Goal: Information Seeking & Learning: Check status

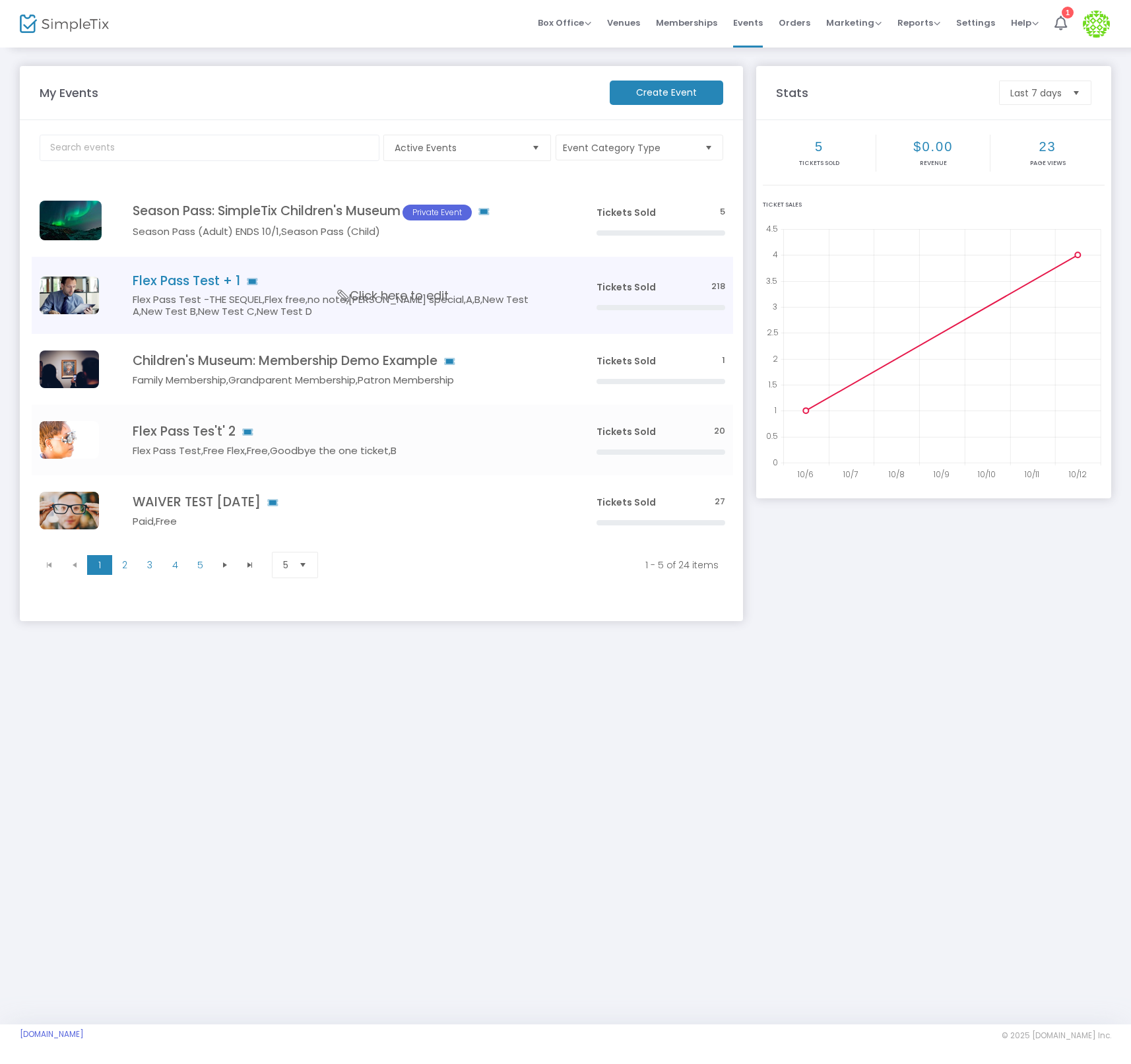
click at [203, 273] on h4 "Flex Pass Test + 1" at bounding box center [344, 281] width 424 height 15
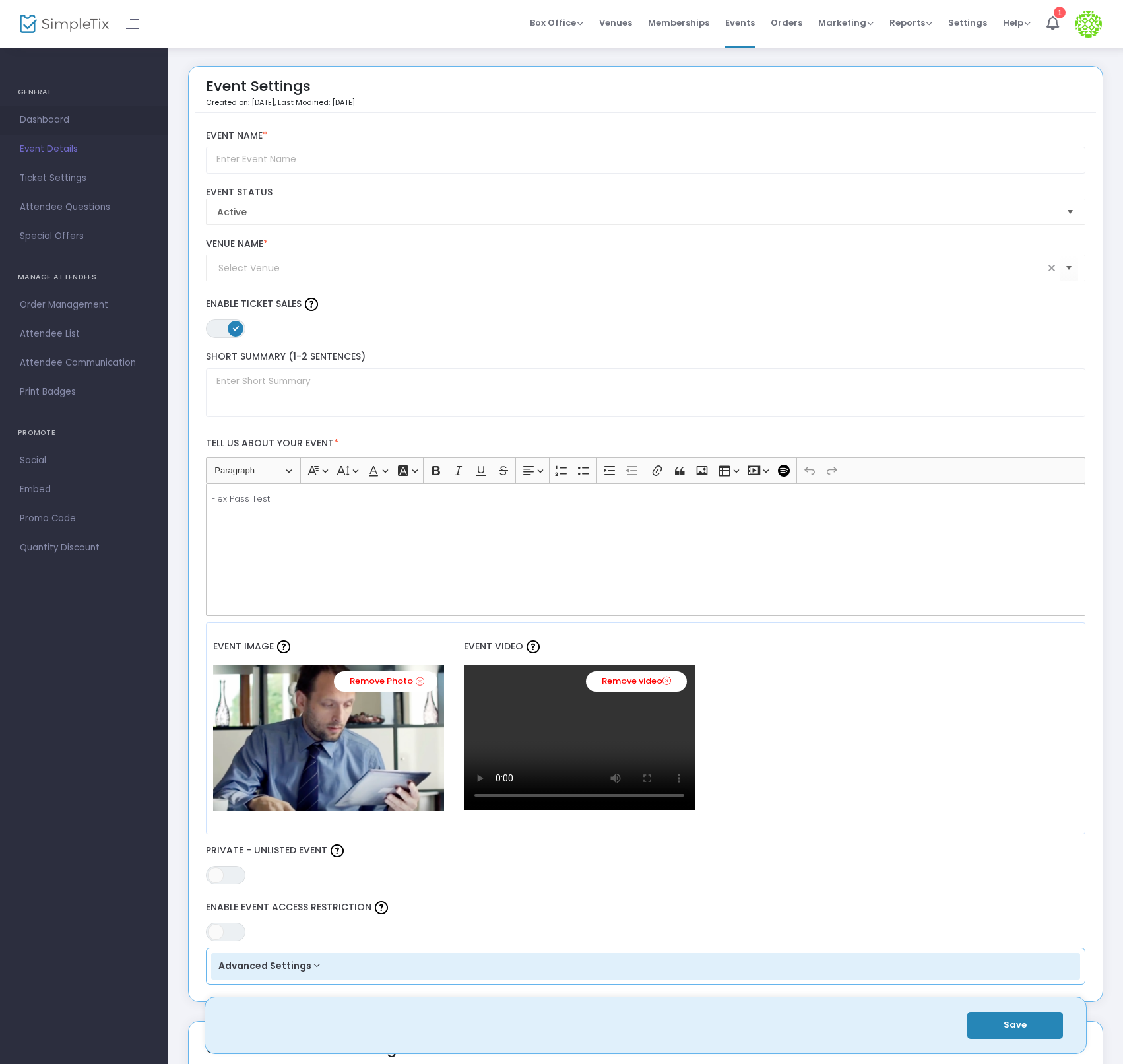
click at [59, 116] on span "Dashboard" at bounding box center [85, 120] width 129 height 17
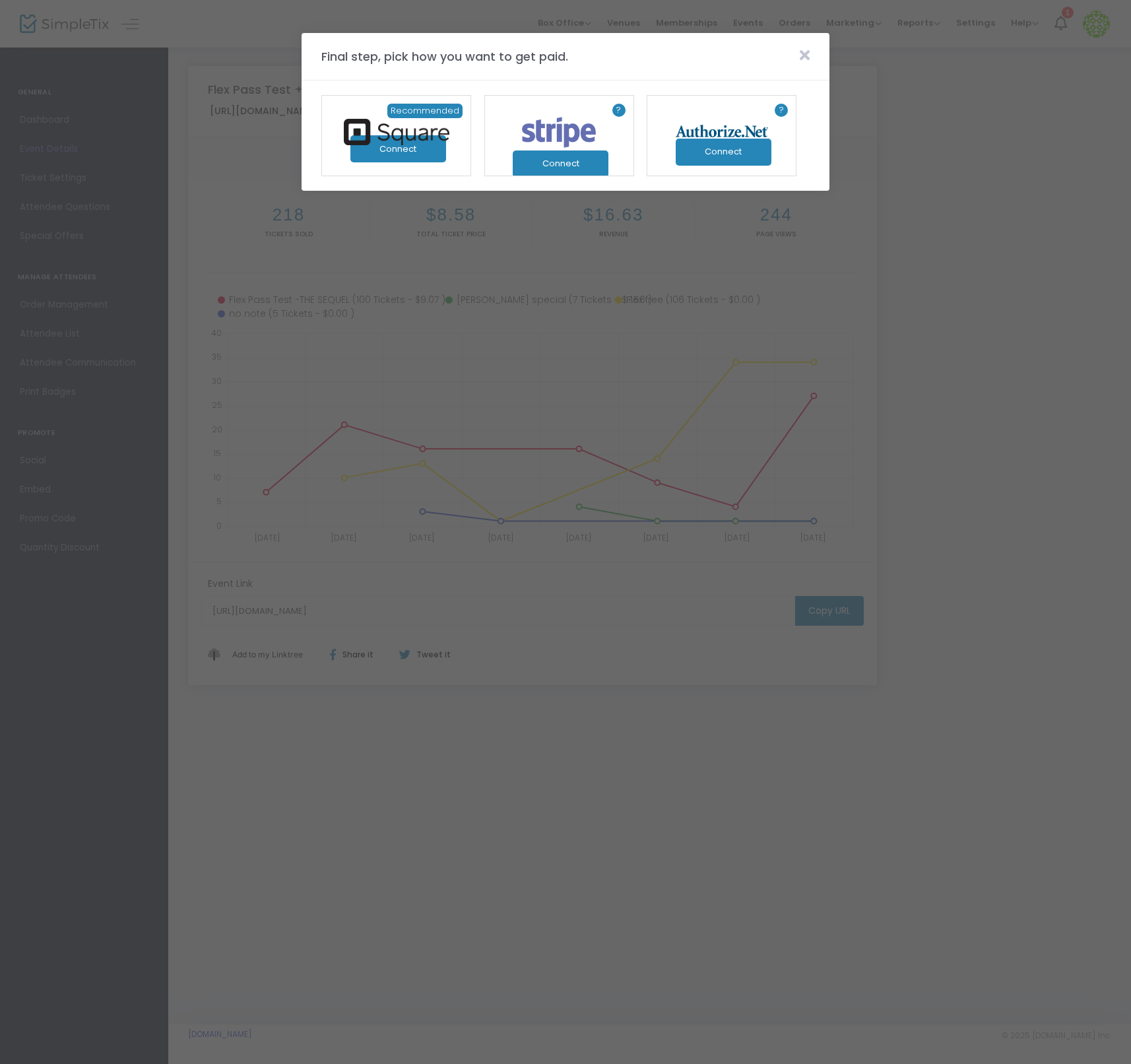
click at [804, 51] on icon at bounding box center [804, 55] width 10 height 15
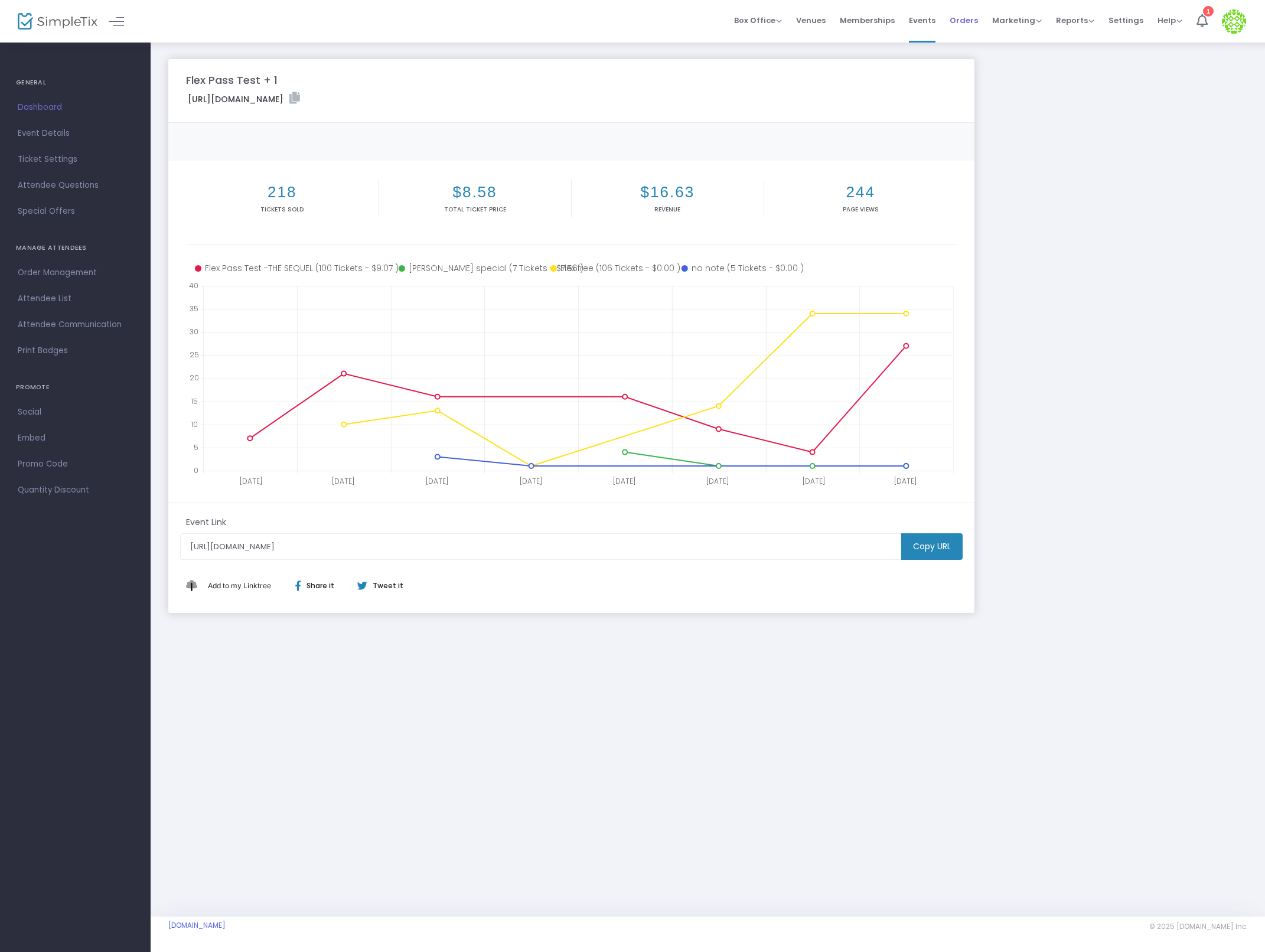
click at [969, 23] on span "Orders" at bounding box center [964, 20] width 29 height 30
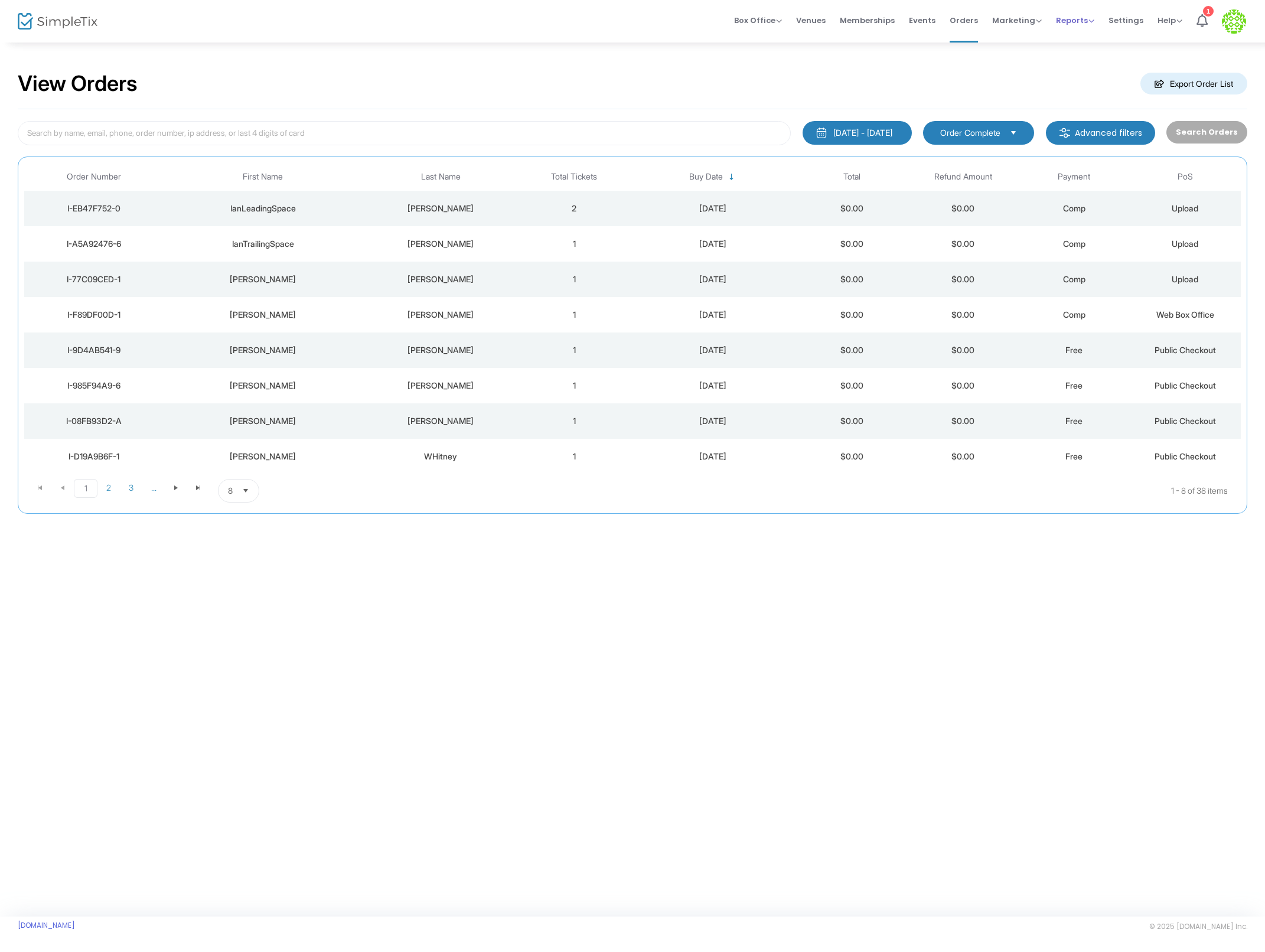
click at [1071, 24] on span "Reports" at bounding box center [1075, 20] width 38 height 11
click at [1087, 36] on li "Analytics" at bounding box center [1094, 40] width 77 height 23
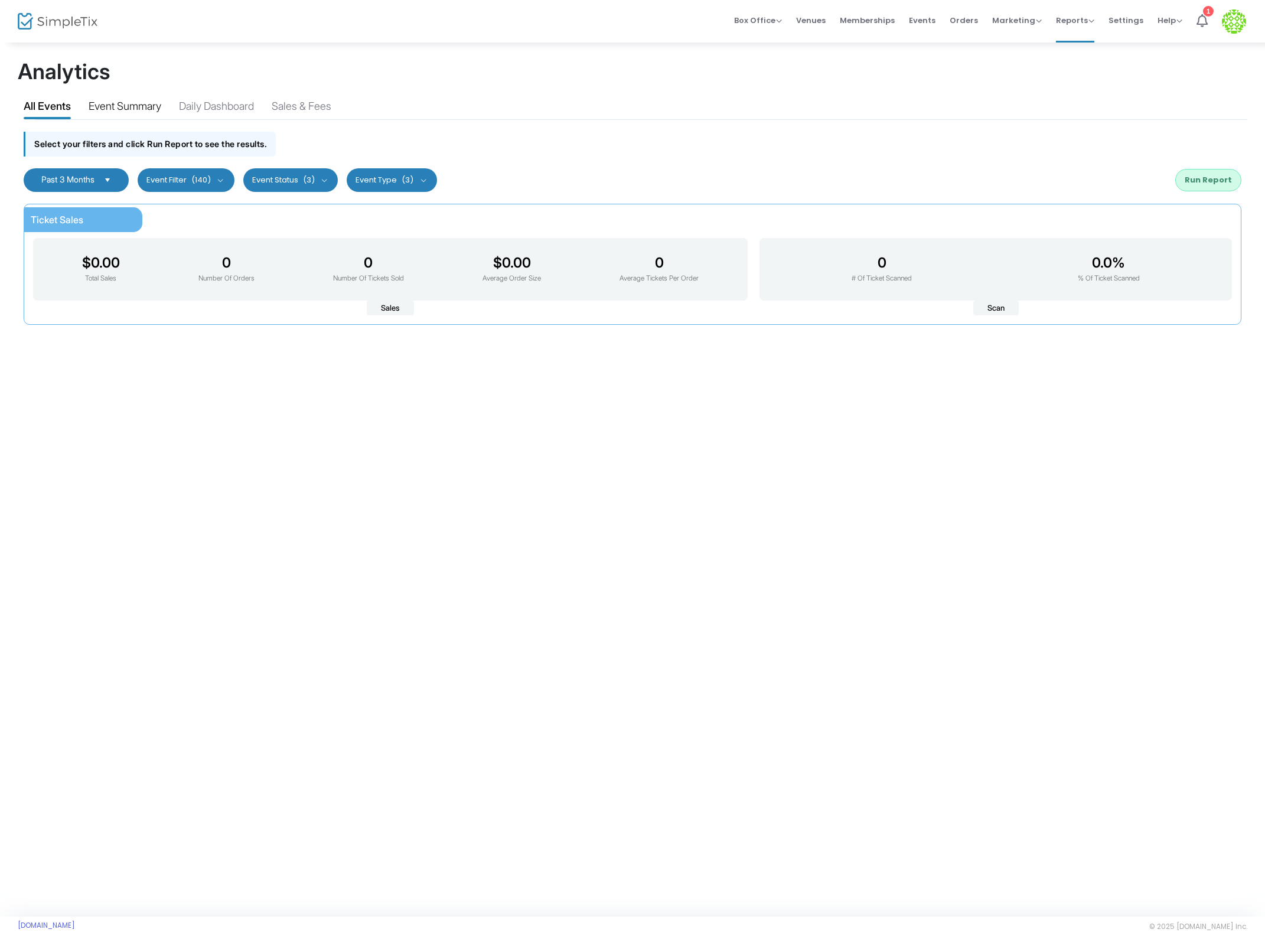
click at [144, 109] on div "Event Summary" at bounding box center [125, 108] width 73 height 20
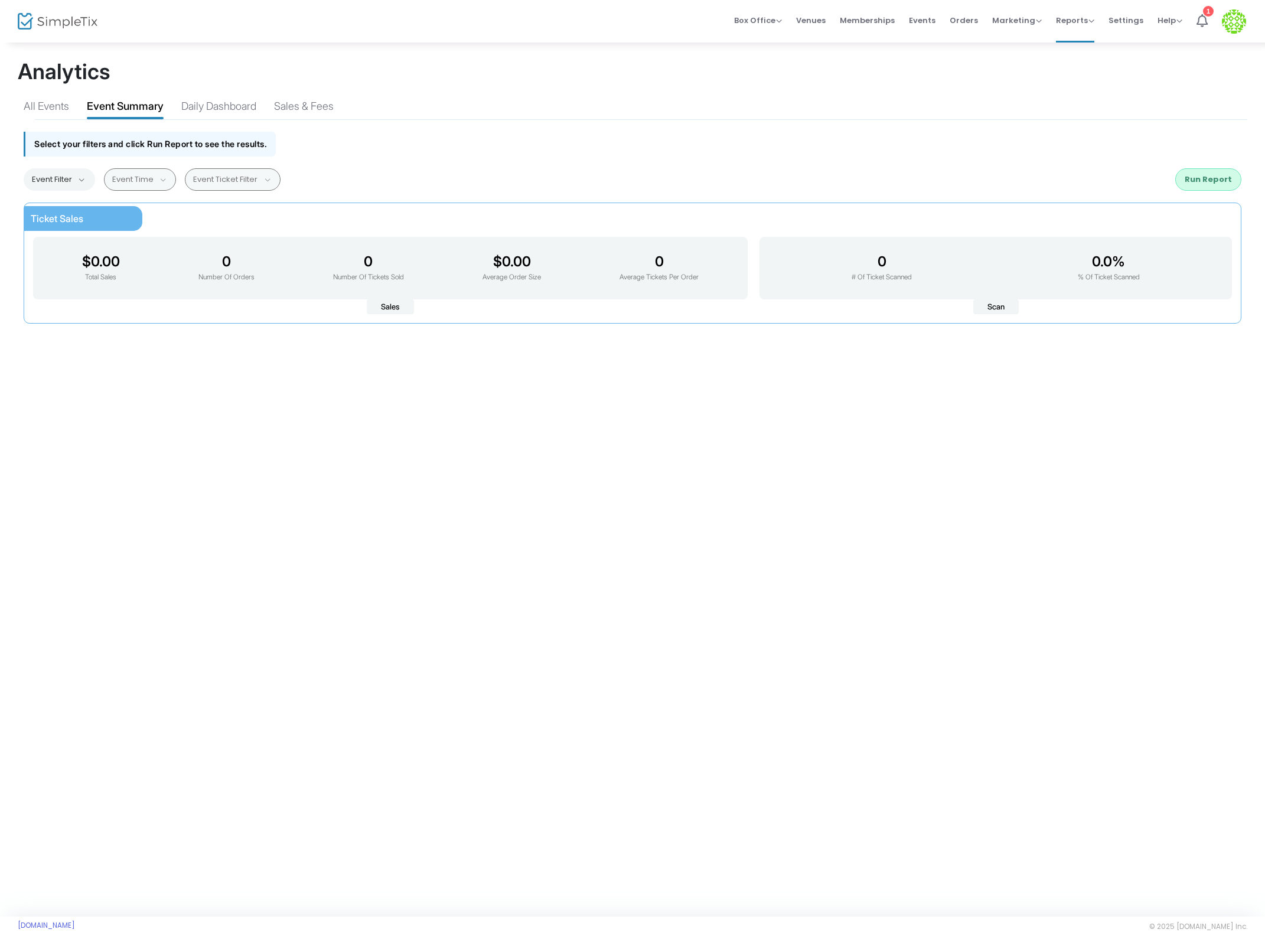
click at [66, 175] on button "Event Filter" at bounding box center [59, 179] width 71 height 22
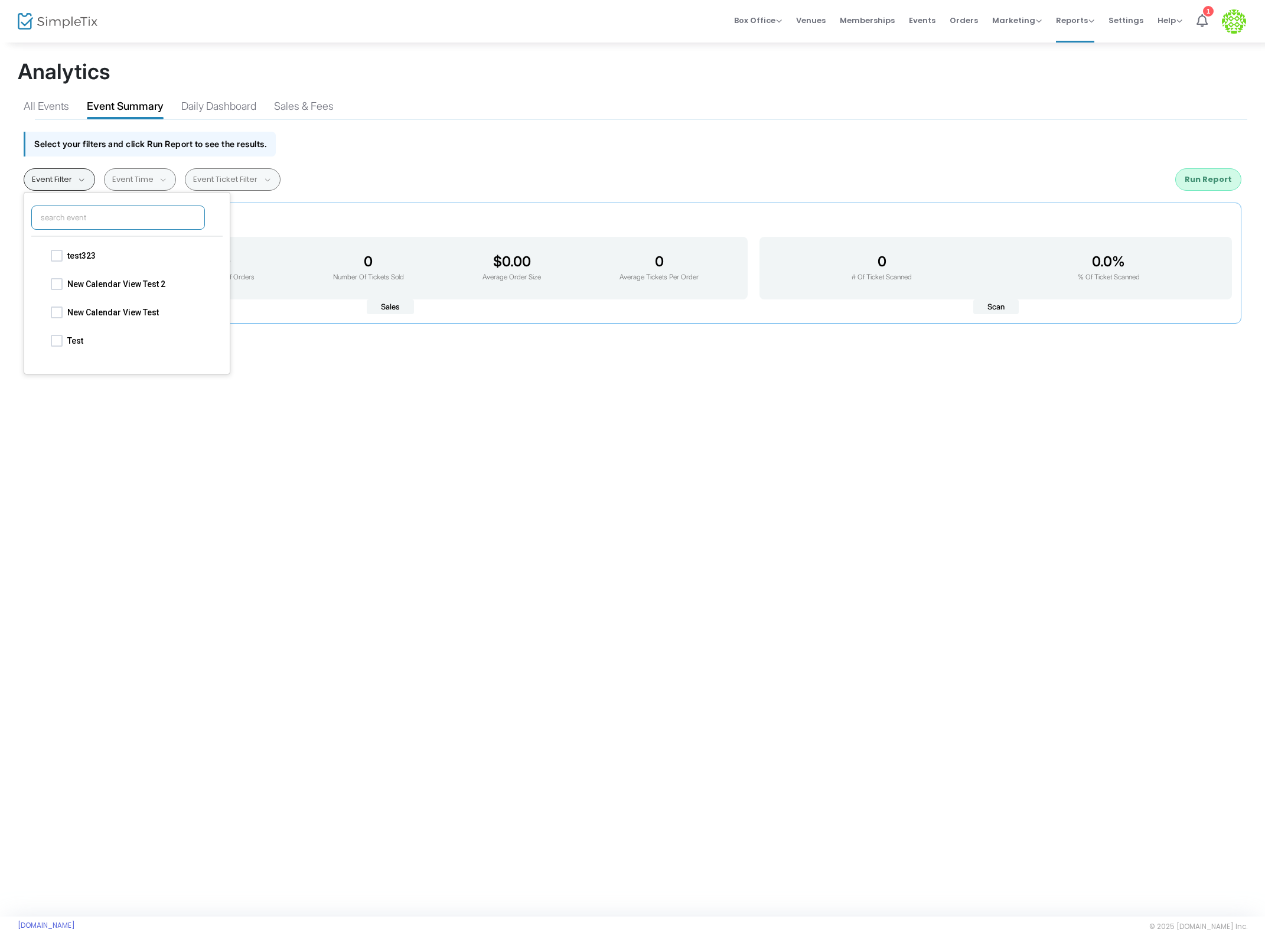
click at [64, 212] on input "text" at bounding box center [118, 217] width 174 height 24
type input "flex pass test"
click at [123, 314] on span "Flex Pass Test + 1" at bounding box center [141, 312] width 148 height 14
click at [56, 317] on input "Flex Pass Test + 1" at bounding box center [56, 317] width 1 height 1
checkbox input "true"
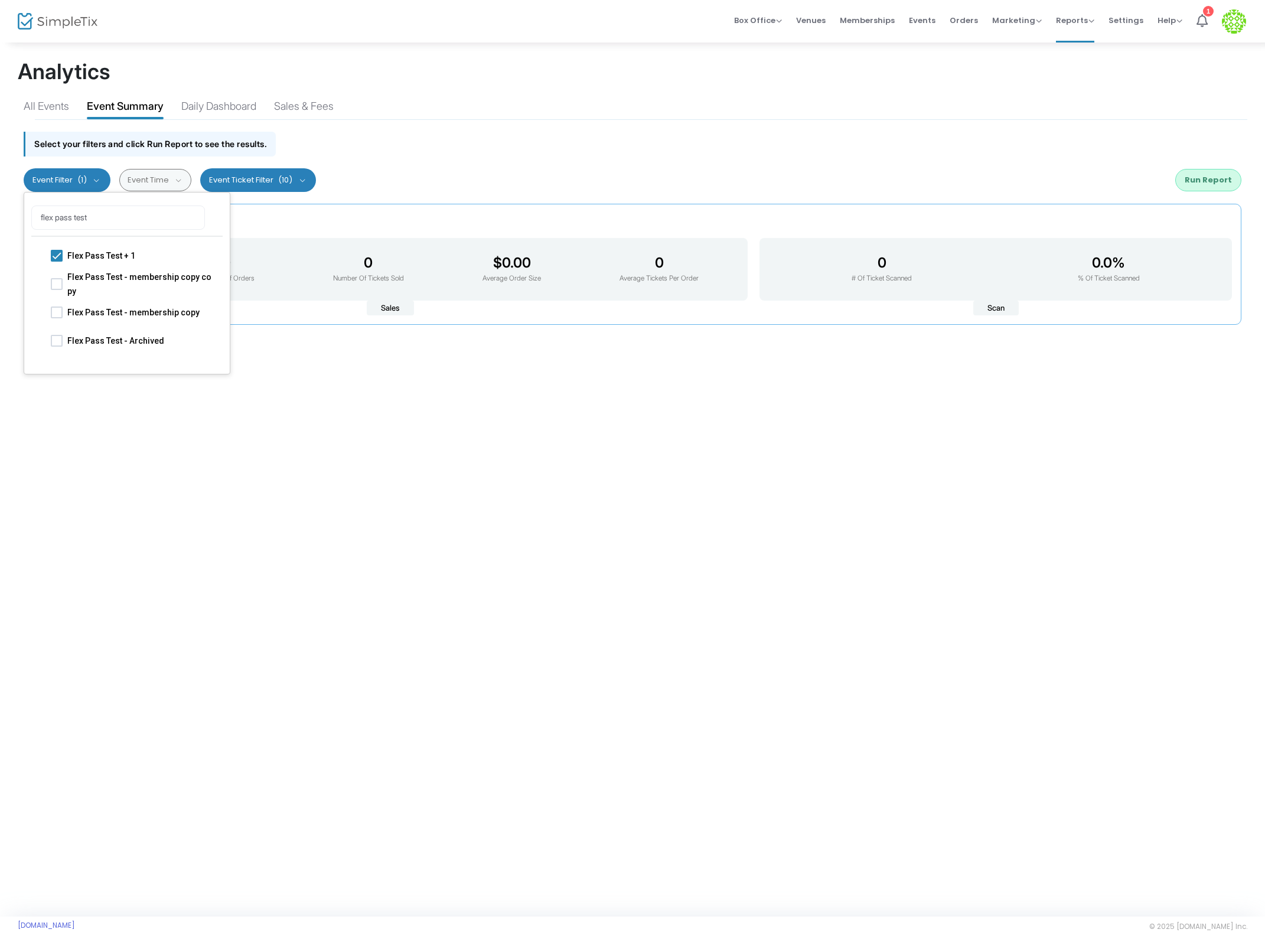
click at [437, 177] on div "Past 3 Months Last 30 Days Last 3 Months Last 6 Months Last 12 Months Custom Ra…" at bounding box center [632, 180] width 1230 height 35
click at [148, 180] on div "Event Time [DATE] - [DATE] Last 30 Days Last 3 Months Last 6 Months Last 12 Mon…" at bounding box center [155, 180] width 73 height 22
click at [1212, 170] on button "Run Report" at bounding box center [1209, 180] width 66 height 22
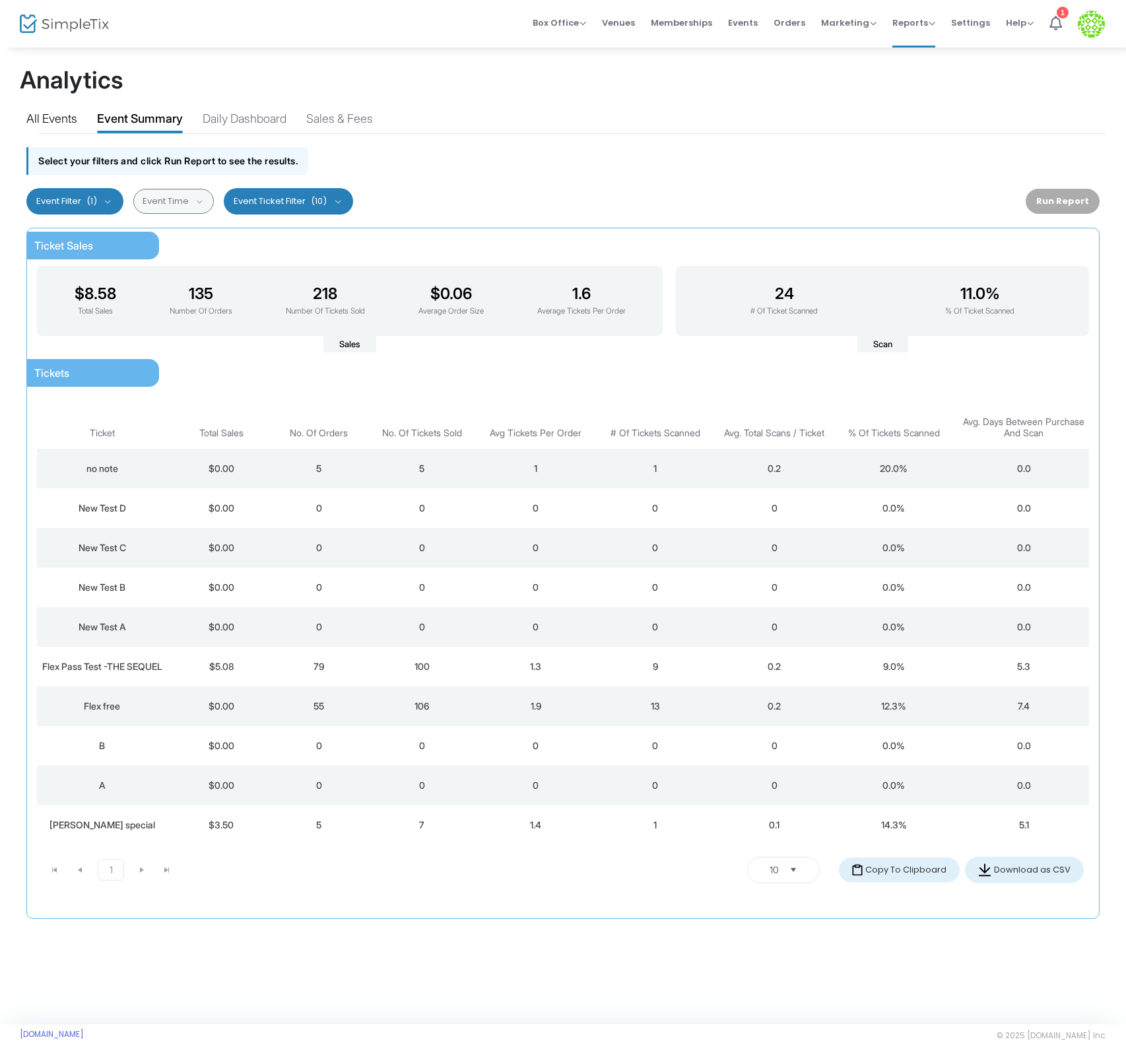
click at [69, 112] on div "All Events" at bounding box center [51, 121] width 51 height 23
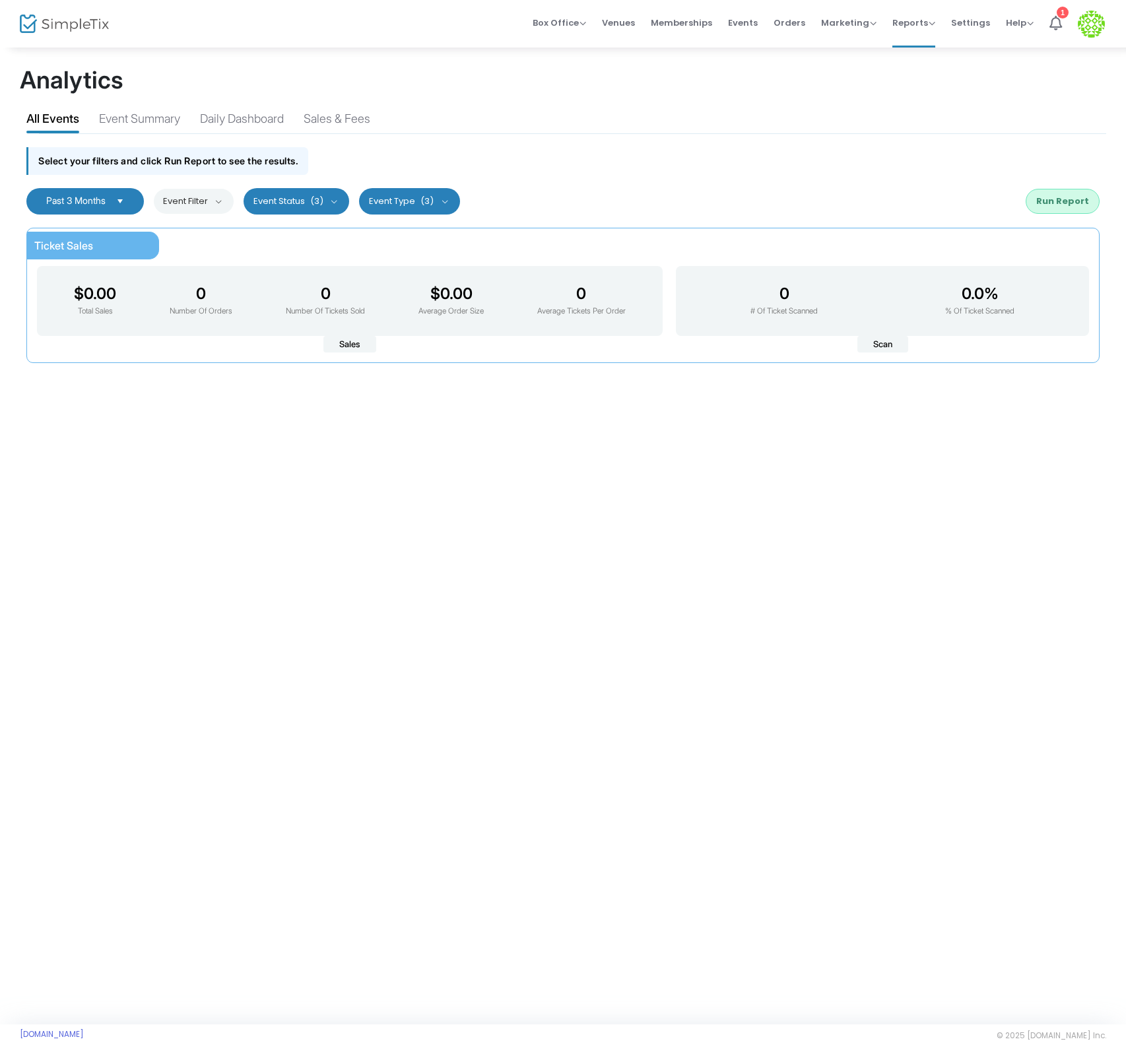
click at [105, 203] on span "Past 3 Months" at bounding box center [76, 200] width 60 height 11
click at [77, 321] on li "Custom Date" at bounding box center [88, 334] width 122 height 26
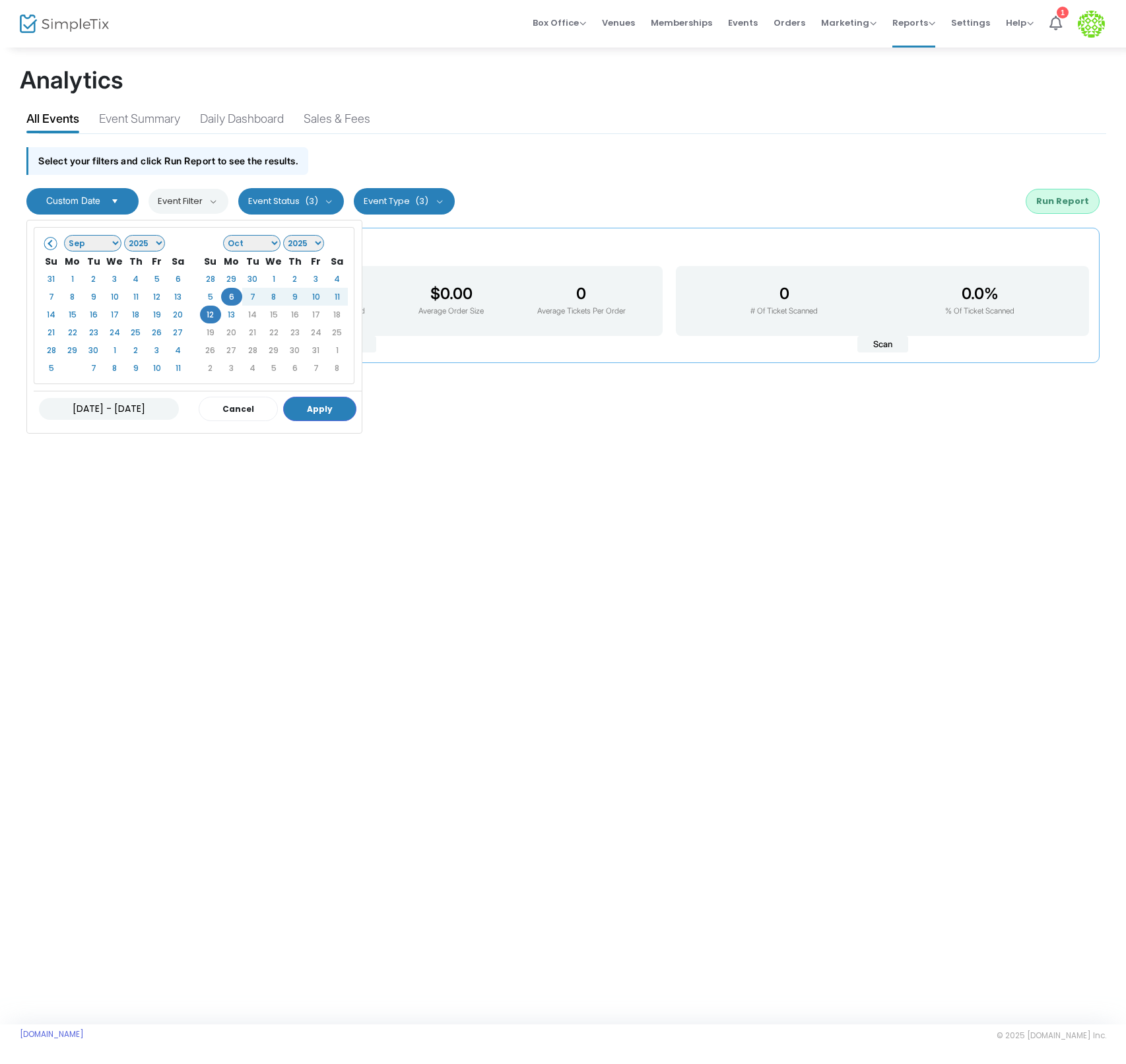
click at [306, 396] on div "[DATE] - [DATE] Cancel Apply" at bounding box center [197, 408] width 328 height 35
click at [306, 414] on button "Apply" at bounding box center [320, 408] width 73 height 24
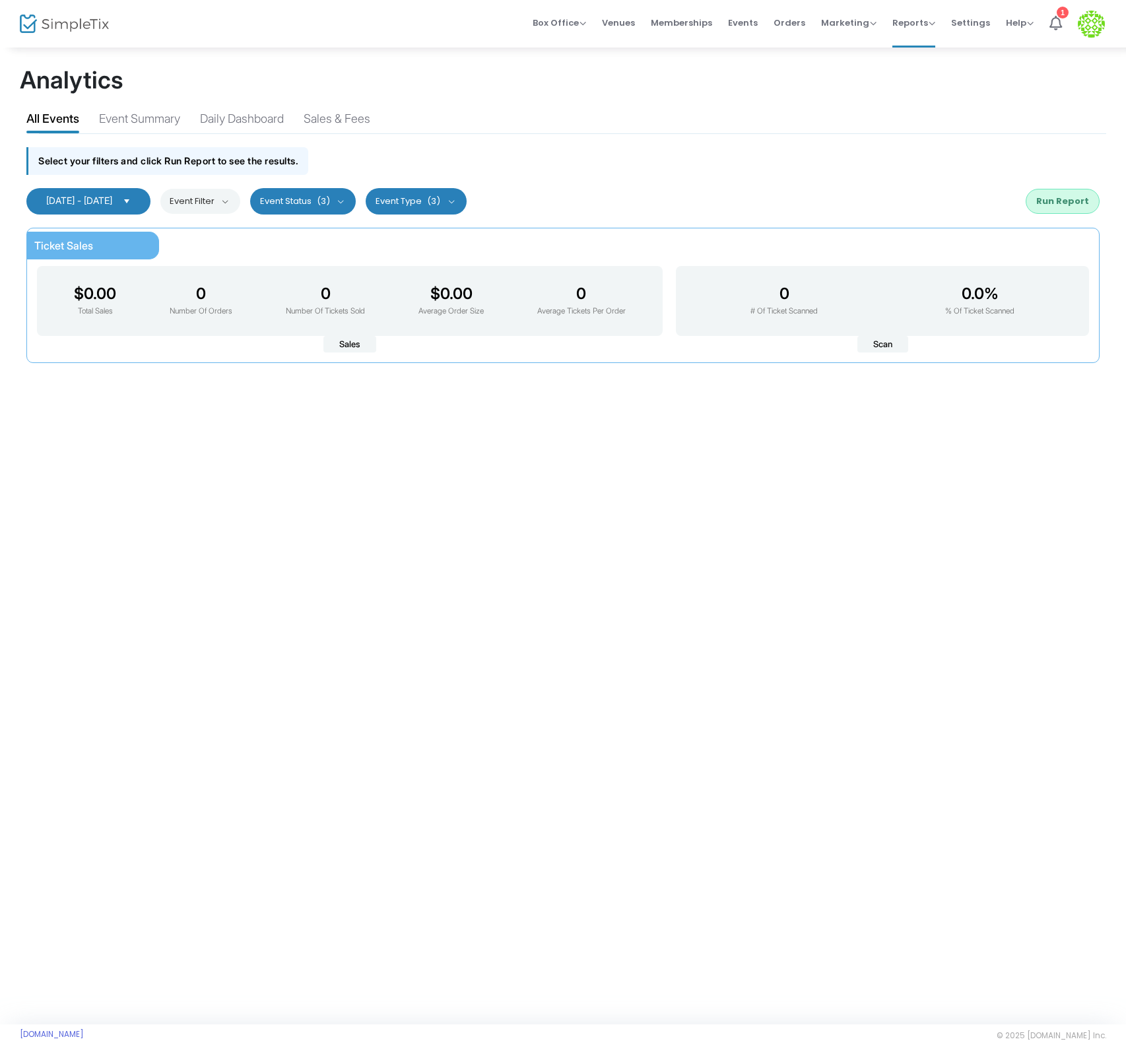
click at [1070, 206] on button "Run Report" at bounding box center [1062, 201] width 74 height 25
click at [240, 197] on button "Event Filter" at bounding box center [200, 201] width 80 height 25
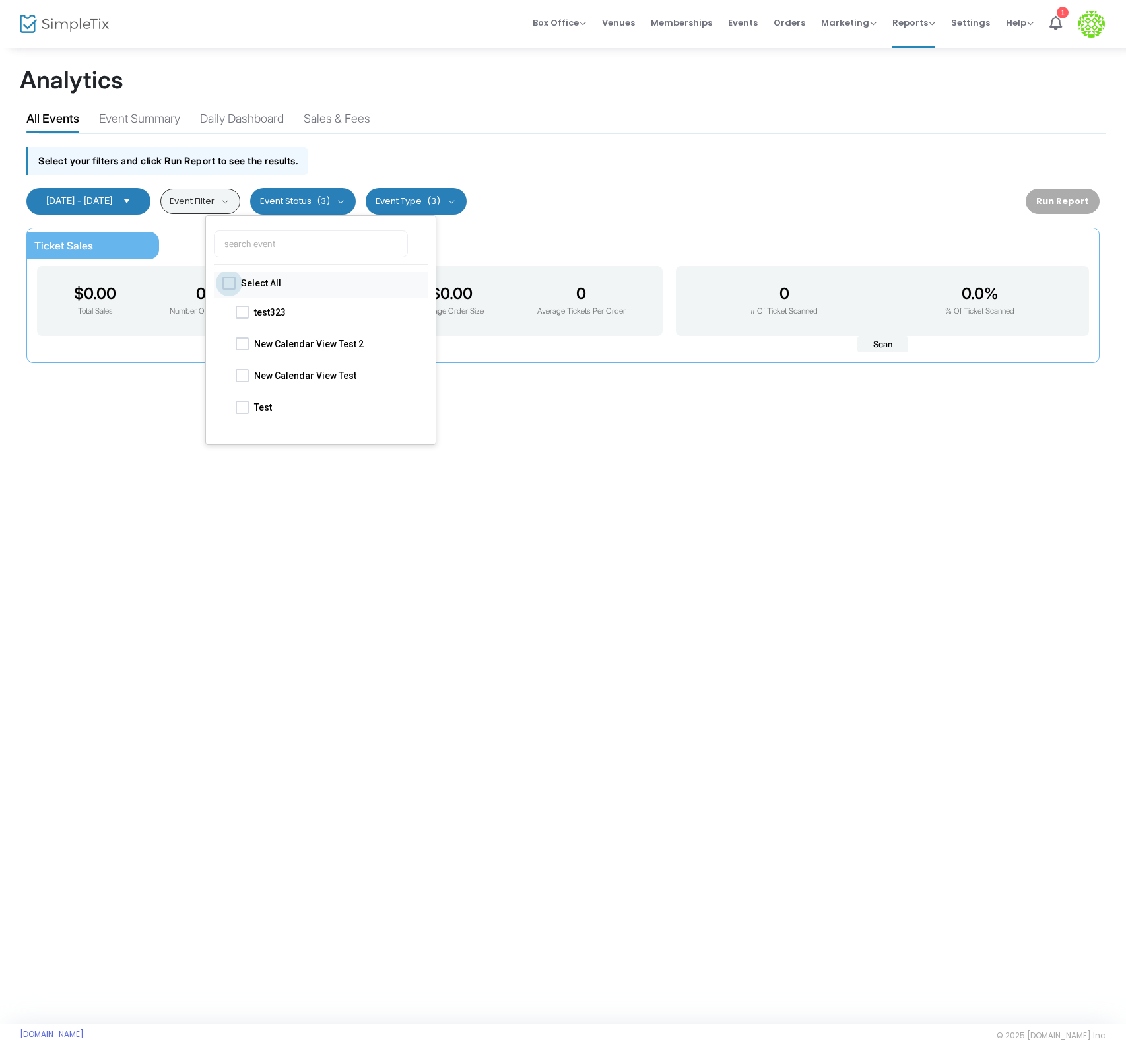
click at [256, 285] on span "Select All" at bounding box center [324, 283] width 165 height 16
click at [229, 290] on input "Select All" at bounding box center [229, 290] width 1 height 1
checkbox input "true"
click at [1081, 195] on button "Run Report" at bounding box center [1062, 201] width 74 height 25
